Goal: Transaction & Acquisition: Purchase product/service

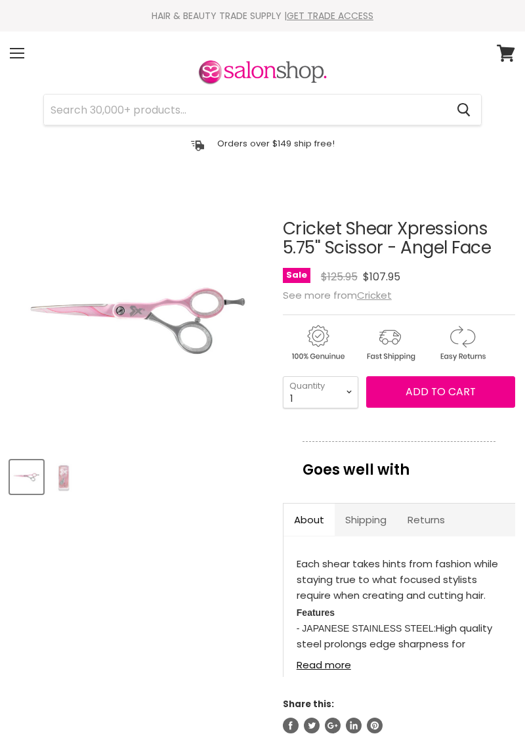
click at [17, 54] on div "Menu" at bounding box center [17, 53] width 28 height 30
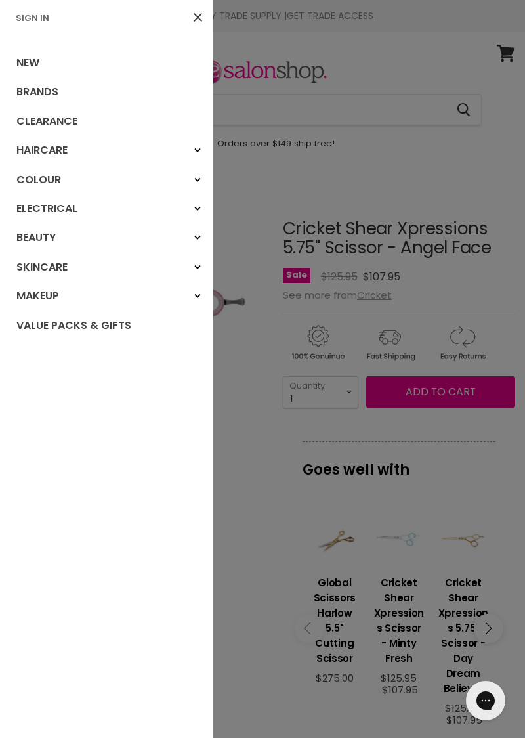
click at [186, 154] on div "Haircare" at bounding box center [198, 151] width 24 height 24
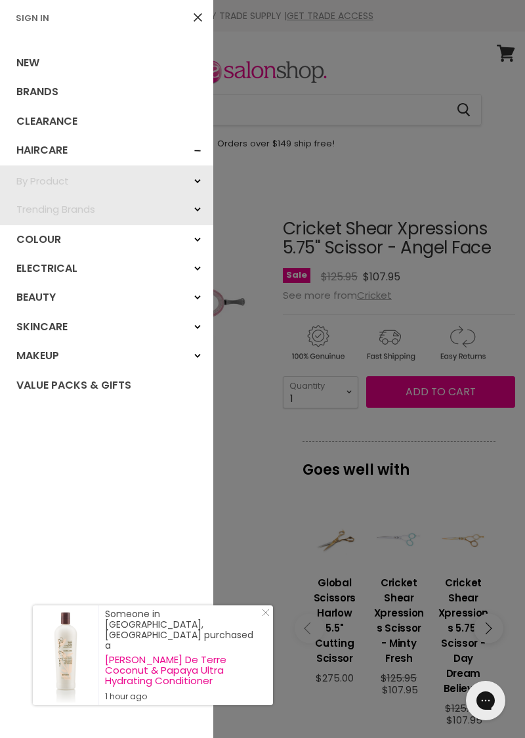
click at [186, 186] on div "By Product" at bounding box center [198, 181] width 24 height 24
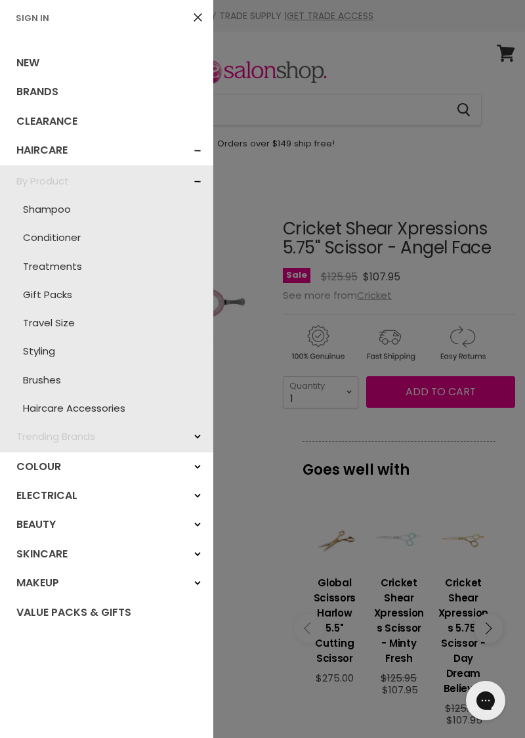
click at [194, 20] on icon at bounding box center [198, 17] width 9 height 9
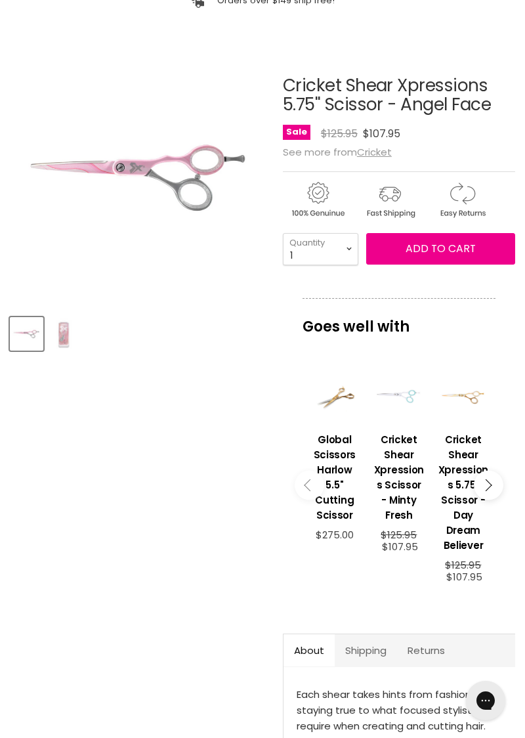
scroll to position [156, 0]
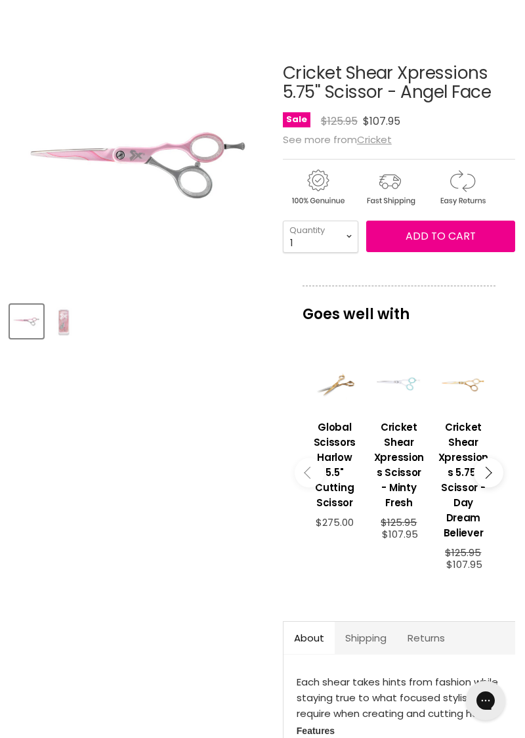
click at [482, 473] on icon "Main content" at bounding box center [486, 472] width 12 height 12
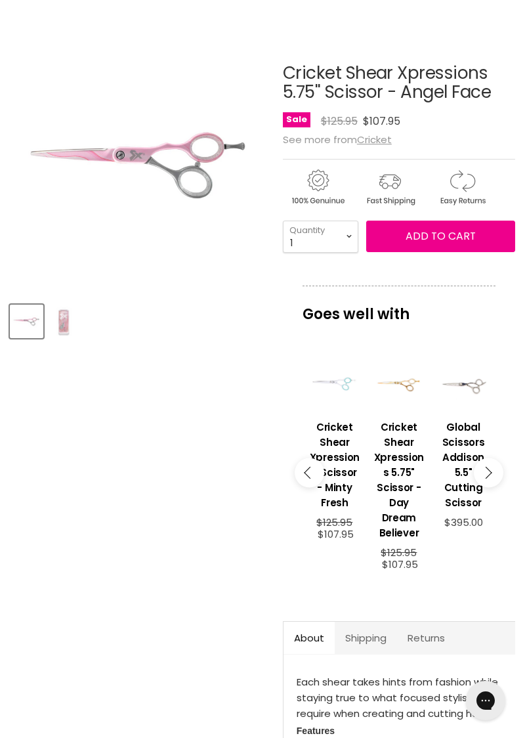
click at [485, 470] on icon "Main content" at bounding box center [486, 472] width 12 height 12
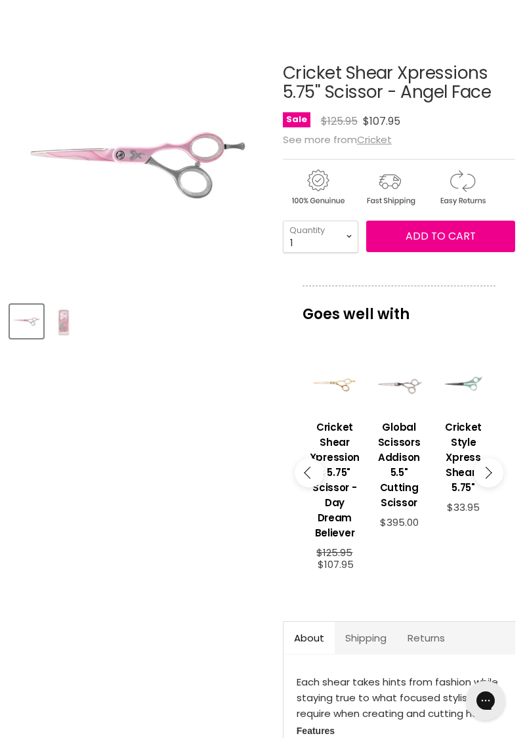
click at [484, 467] on icon "Main content" at bounding box center [486, 472] width 12 height 12
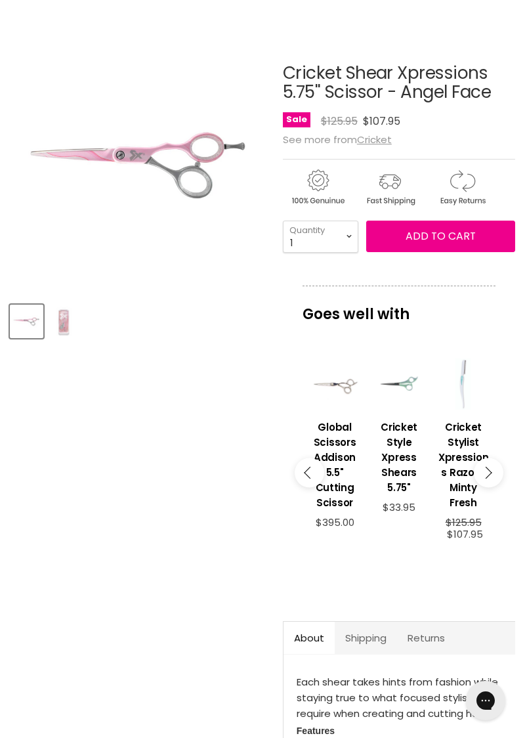
click at [484, 471] on icon "Main content" at bounding box center [486, 472] width 12 height 12
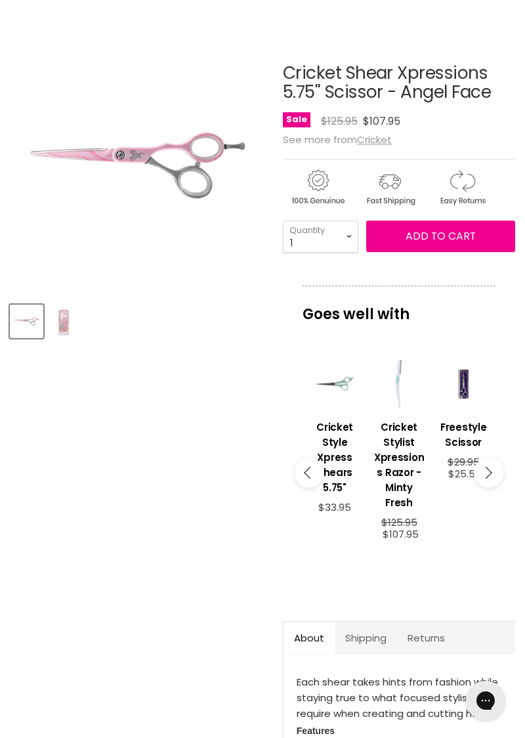
click at [481, 473] on button "Main content" at bounding box center [489, 473] width 30 height 30
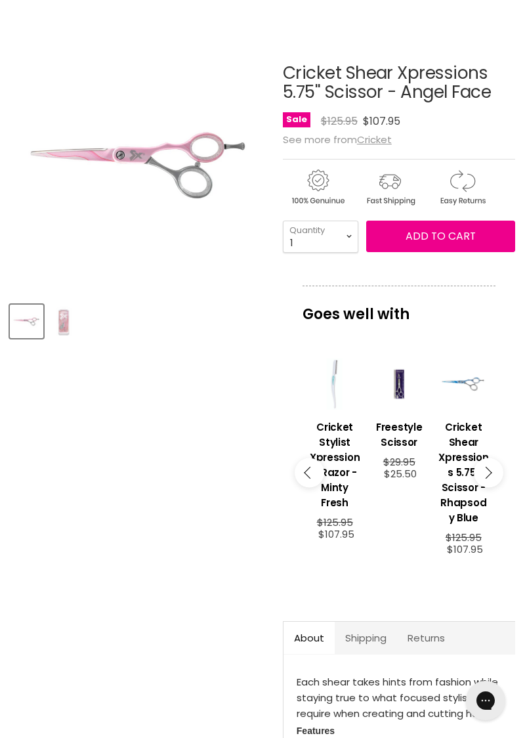
click at [482, 471] on icon "Main content" at bounding box center [486, 472] width 12 height 12
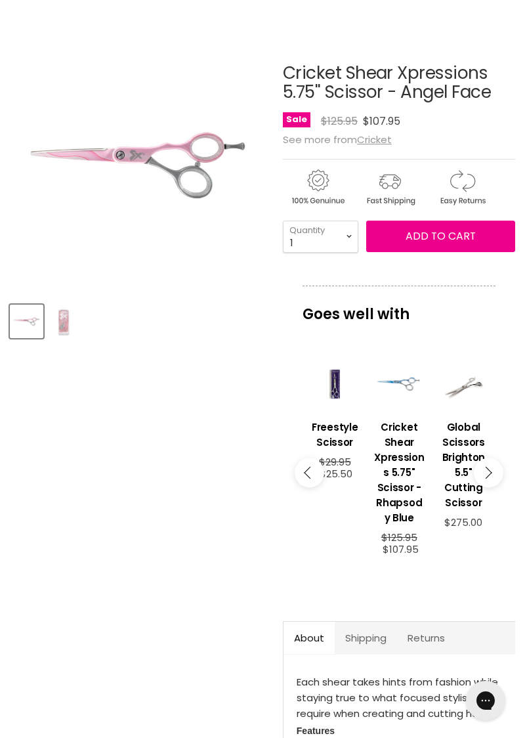
click at [482, 473] on icon "Main content" at bounding box center [486, 472] width 12 height 12
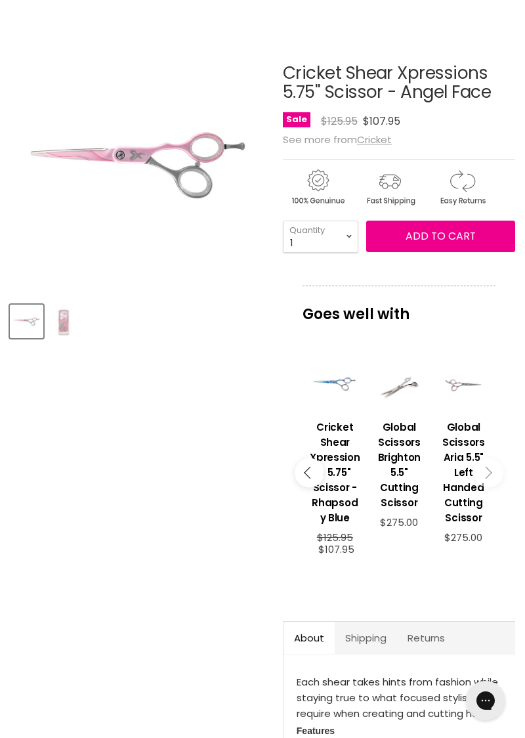
click at [482, 474] on button "Main content" at bounding box center [489, 473] width 30 height 30
click at [484, 474] on icon "Main content" at bounding box center [486, 472] width 12 height 12
click at [485, 473] on icon "Main content" at bounding box center [486, 472] width 12 height 12
click at [454, 449] on h3 "Global Scissors Aria 5.5" Left Handed Cutting Scissor" at bounding box center [463, 472] width 51 height 106
